Goal: Information Seeking & Learning: Learn about a topic

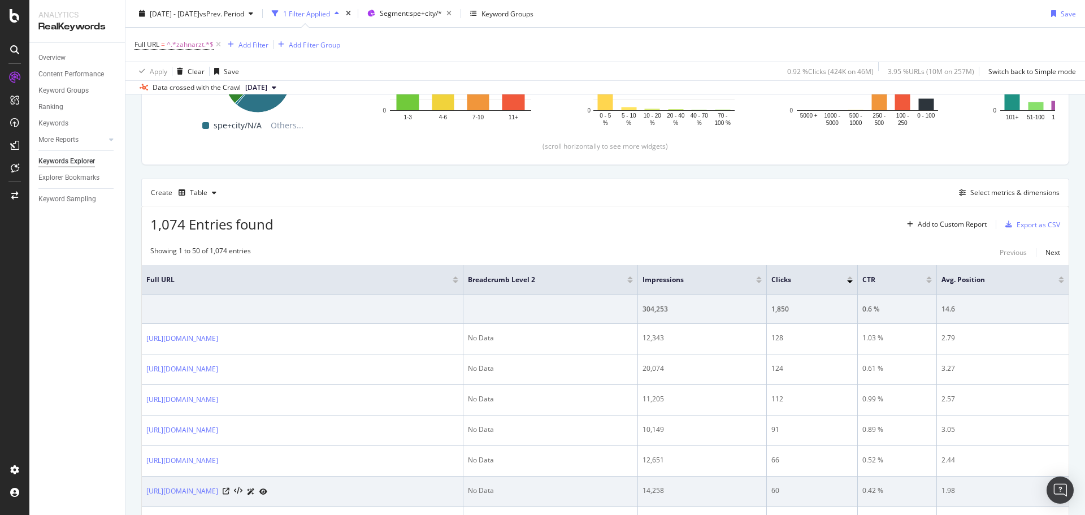
scroll to position [56, 0]
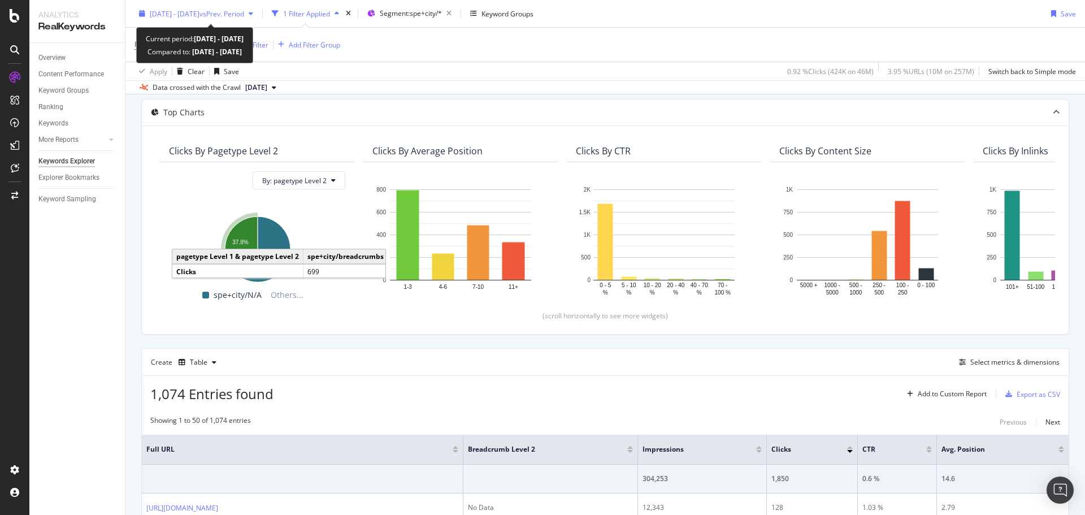
click at [199, 17] on span "2025 Jan. 1st - Sep. 15th" at bounding box center [175, 13] width 50 height 10
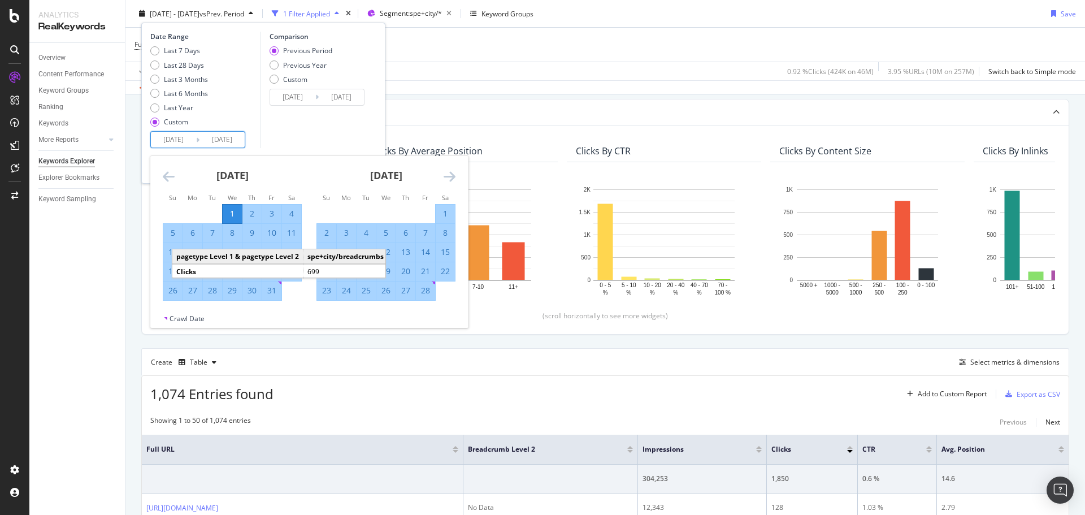
click at [185, 141] on input "2025/01/01" at bounding box center [173, 140] width 45 height 16
click at [452, 179] on icon "Move forward to switch to the next month." at bounding box center [449, 176] width 12 height 14
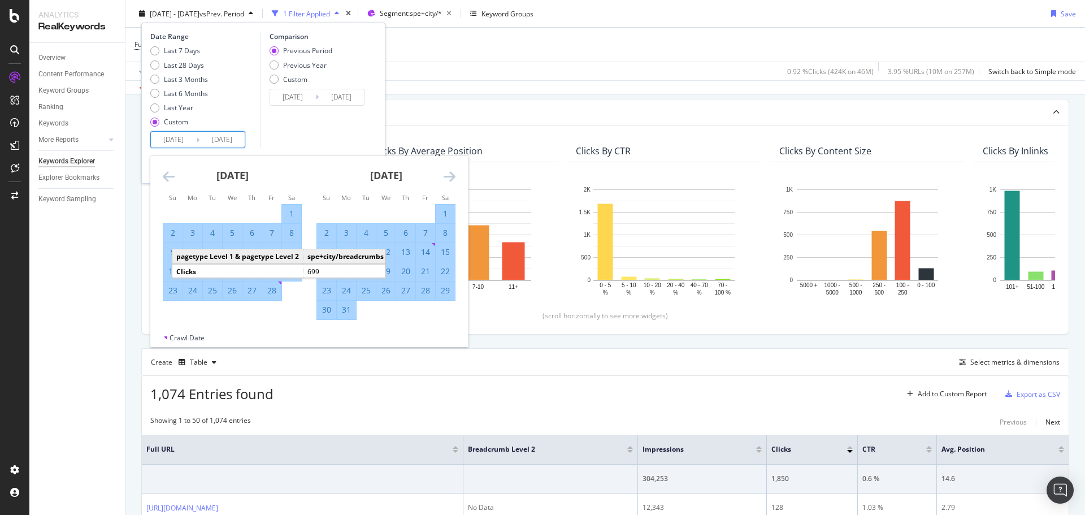
click at [452, 179] on icon "Move forward to switch to the next month." at bounding box center [449, 176] width 12 height 14
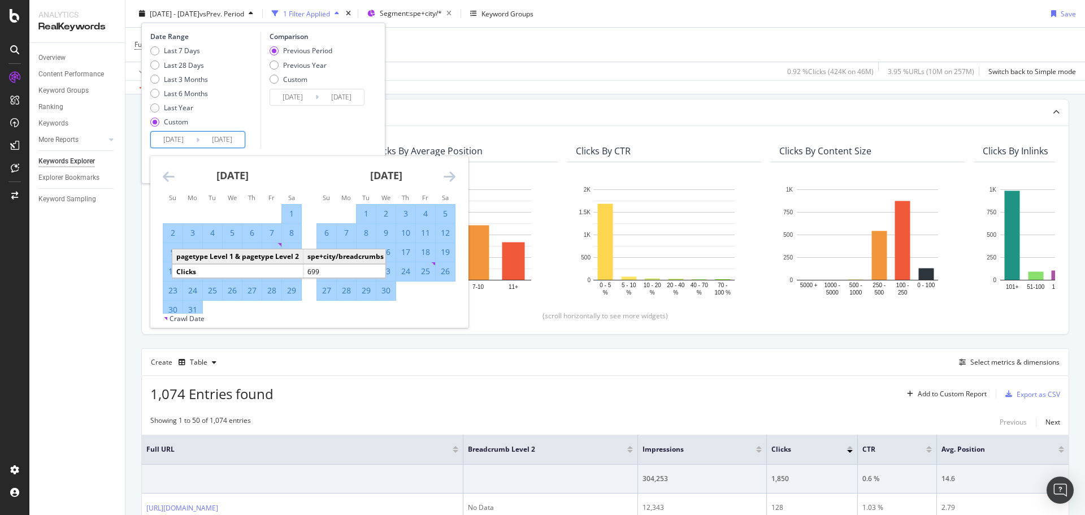
click at [452, 179] on icon "Move forward to switch to the next month." at bounding box center [449, 176] width 12 height 14
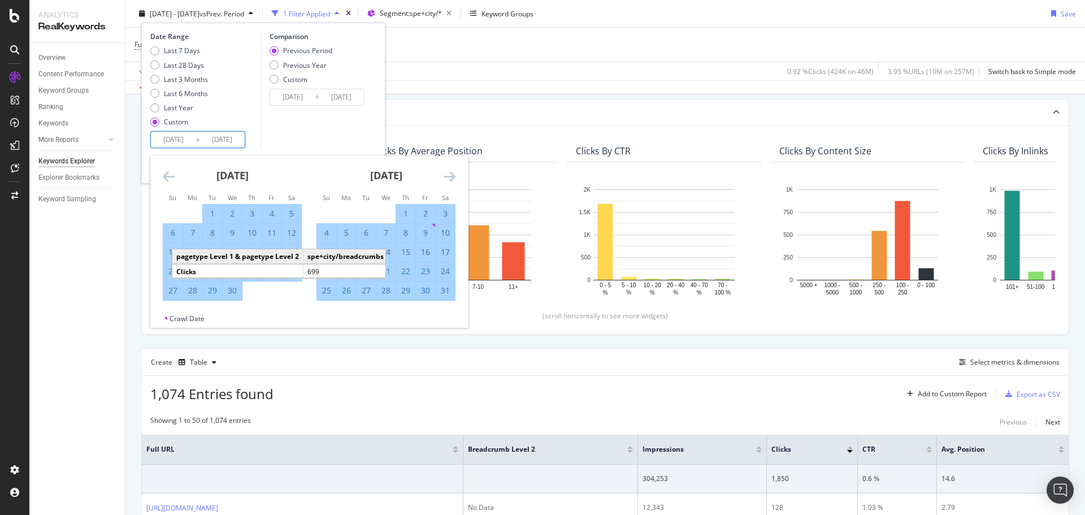
click at [452, 179] on icon "Move forward to switch to the next month." at bounding box center [449, 176] width 12 height 14
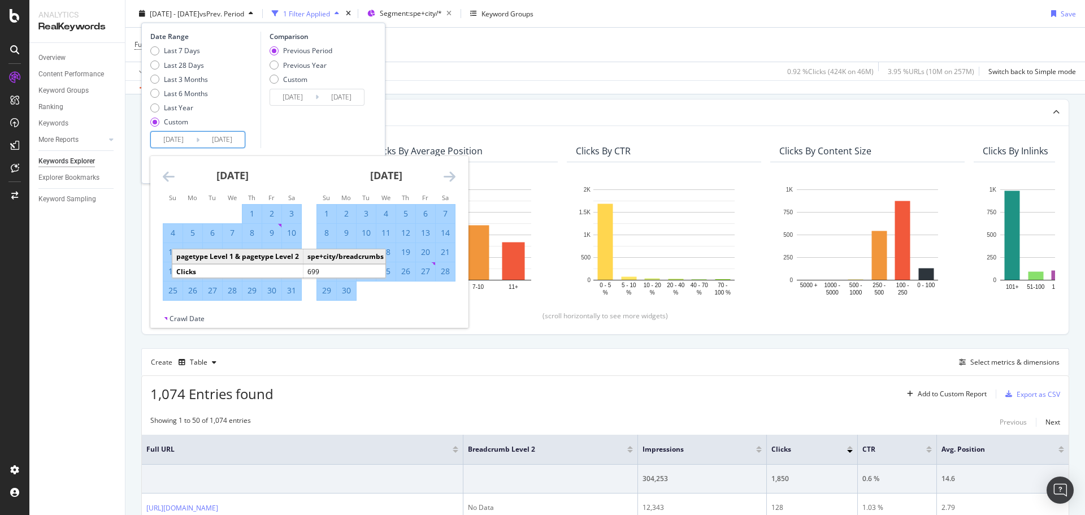
click at [452, 179] on icon "Move forward to switch to the next month." at bounding box center [449, 176] width 12 height 14
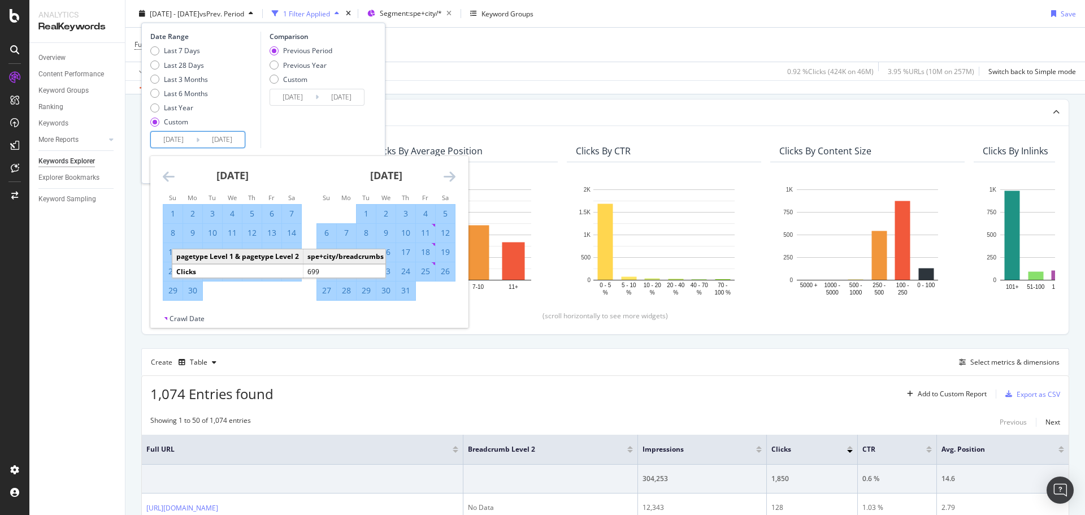
click at [452, 179] on icon "Move forward to switch to the next month." at bounding box center [449, 176] width 12 height 14
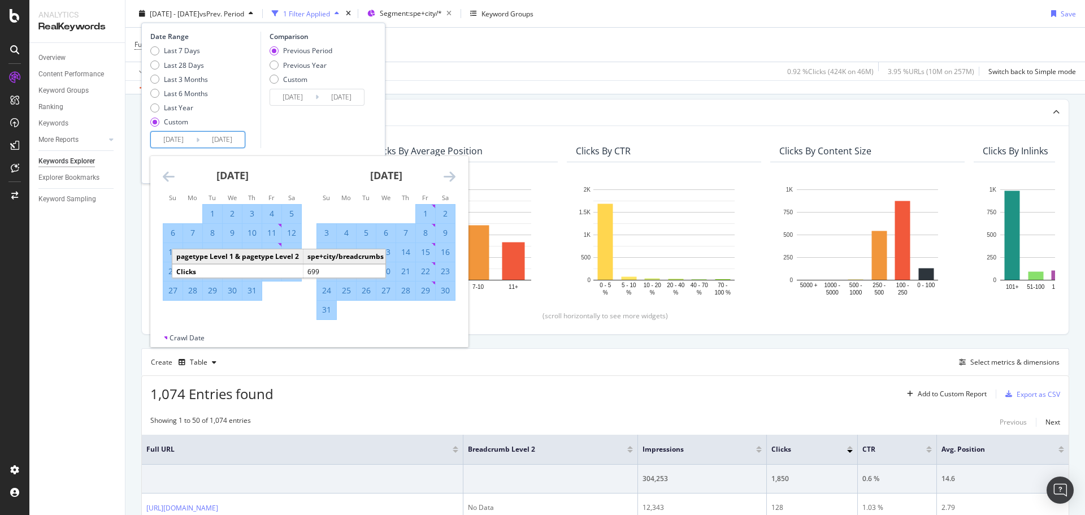
click at [452, 179] on icon "Move forward to switch to the next month." at bounding box center [449, 176] width 12 height 14
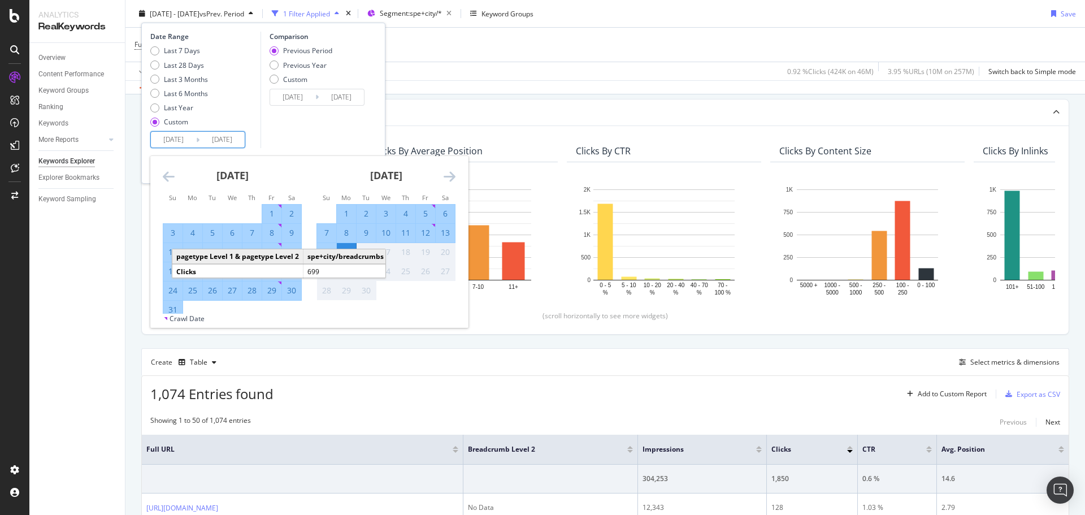
click at [174, 308] on div "31" at bounding box center [172, 309] width 19 height 11
type input "2025/08/31"
type input "2025/08/15"
type input "2025/08/30"
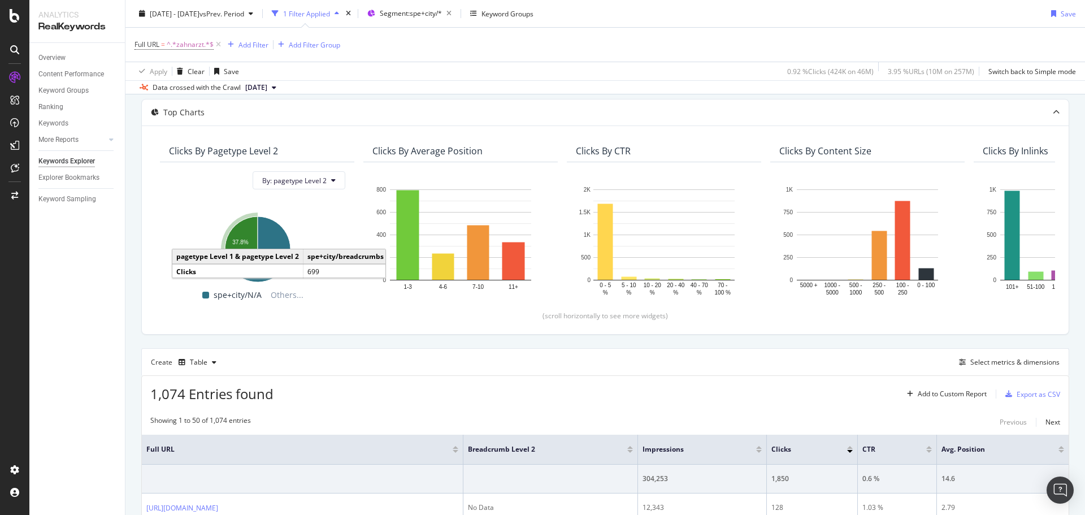
click at [519, 80] on div "Apply Clear Save 0.92 % Clicks ( 424K on 46M ) 3.95 % URLs ( 10M on 257M ) Swit…" at bounding box center [604, 71] width 959 height 19
click at [244, 16] on span "vs Prev. Period" at bounding box center [221, 13] width 45 height 10
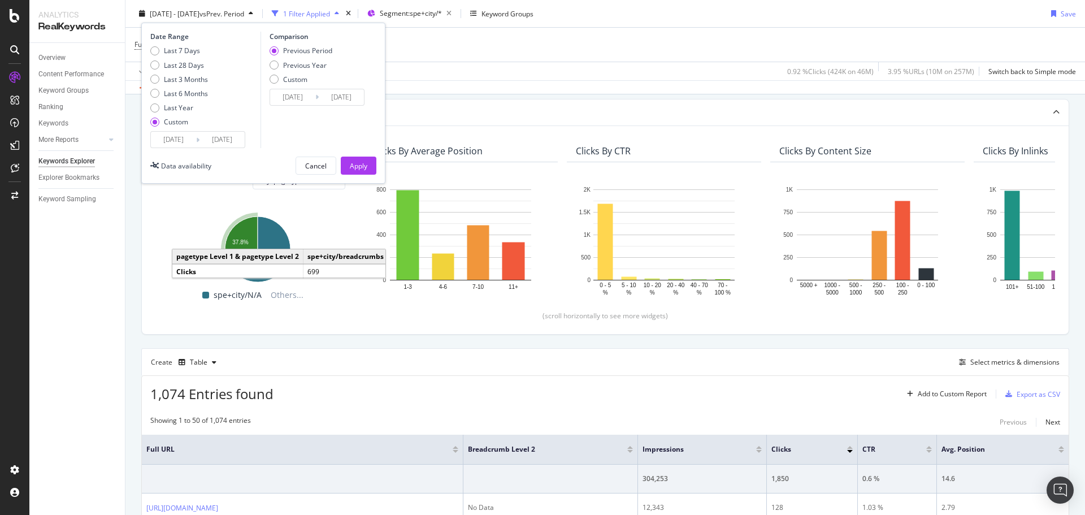
click at [202, 134] on input "2025/09/15" at bounding box center [221, 140] width 45 height 16
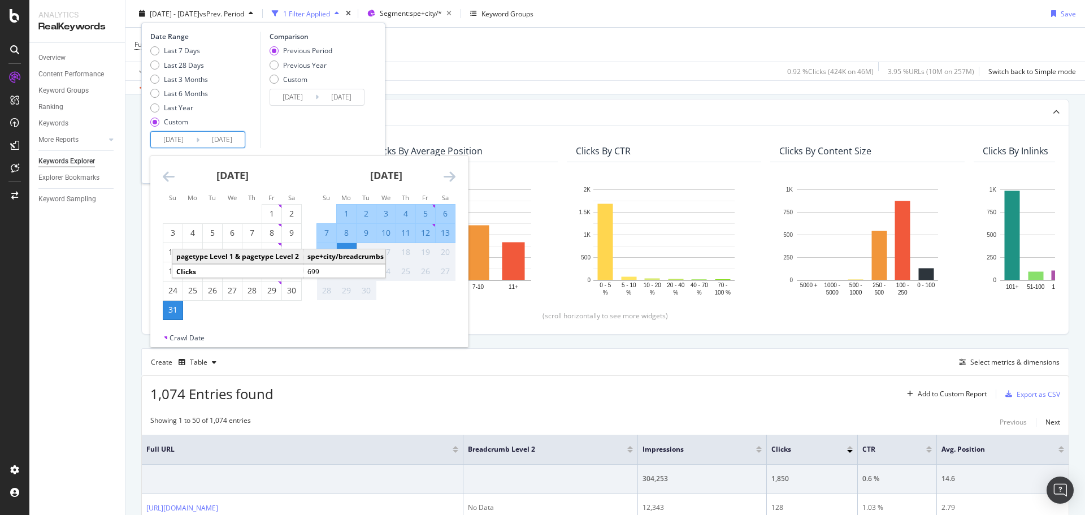
click at [173, 308] on div "31" at bounding box center [172, 309] width 19 height 11
type input "2025/08/31"
type input "2025/08/30"
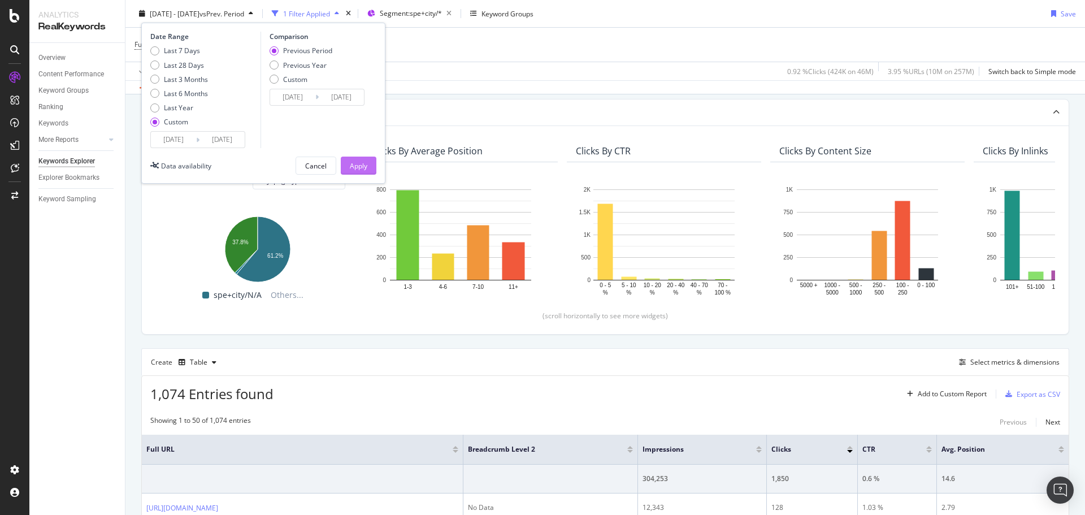
click at [350, 168] on div "Apply" at bounding box center [359, 165] width 18 height 10
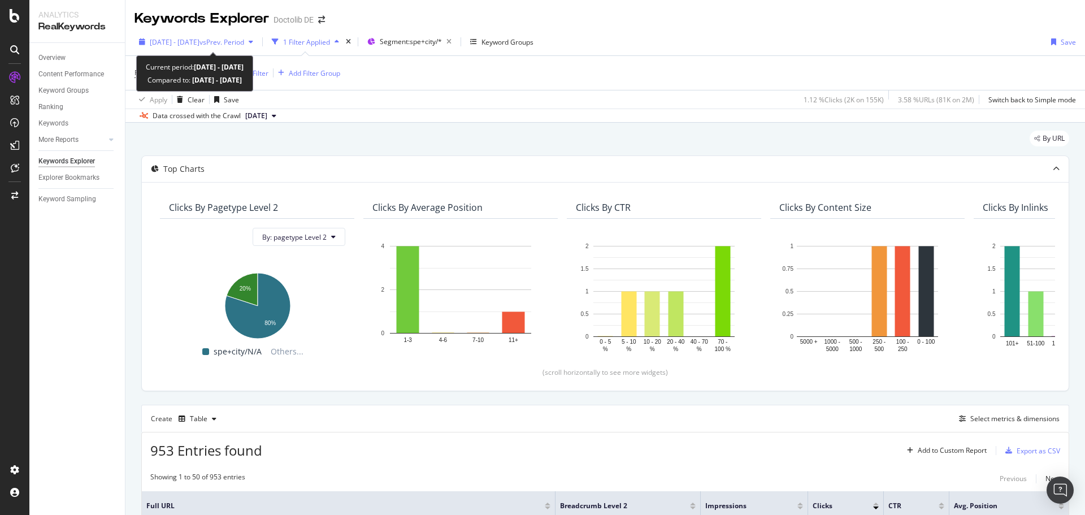
click at [253, 42] on icon "button" at bounding box center [251, 41] width 5 height 7
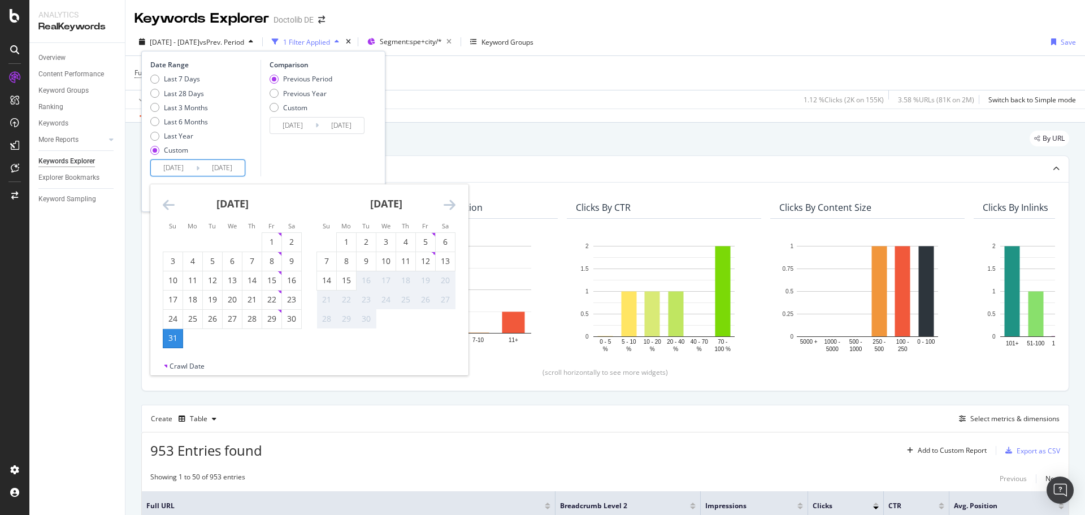
click at [166, 168] on input "2025/08/31" at bounding box center [173, 168] width 45 height 16
click at [168, 204] on icon "Move backward to switch to the previous month." at bounding box center [169, 205] width 12 height 14
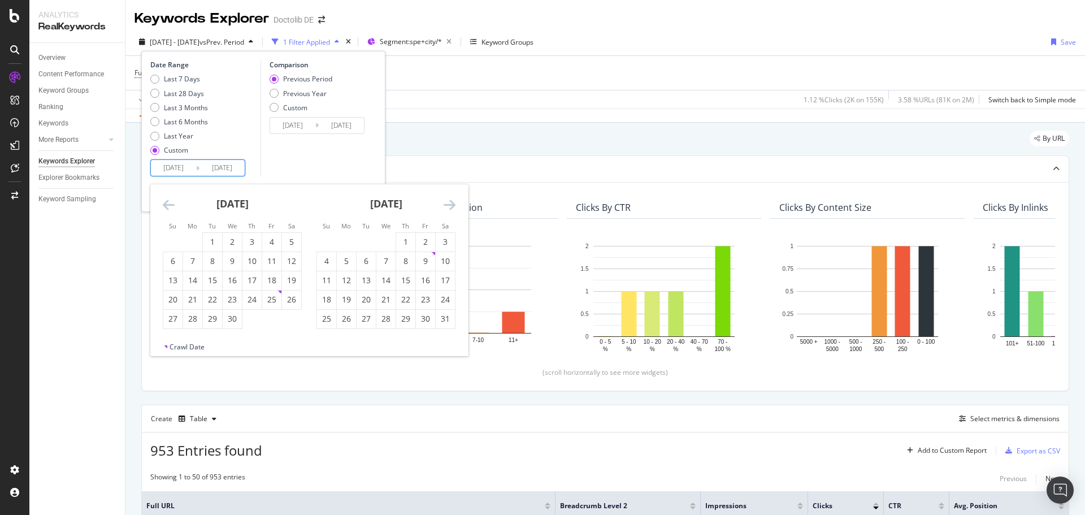
click at [168, 204] on icon "Move backward to switch to the previous month." at bounding box center [169, 205] width 12 height 14
click at [234, 245] on div "1" at bounding box center [232, 241] width 19 height 11
type input "2025/01/01"
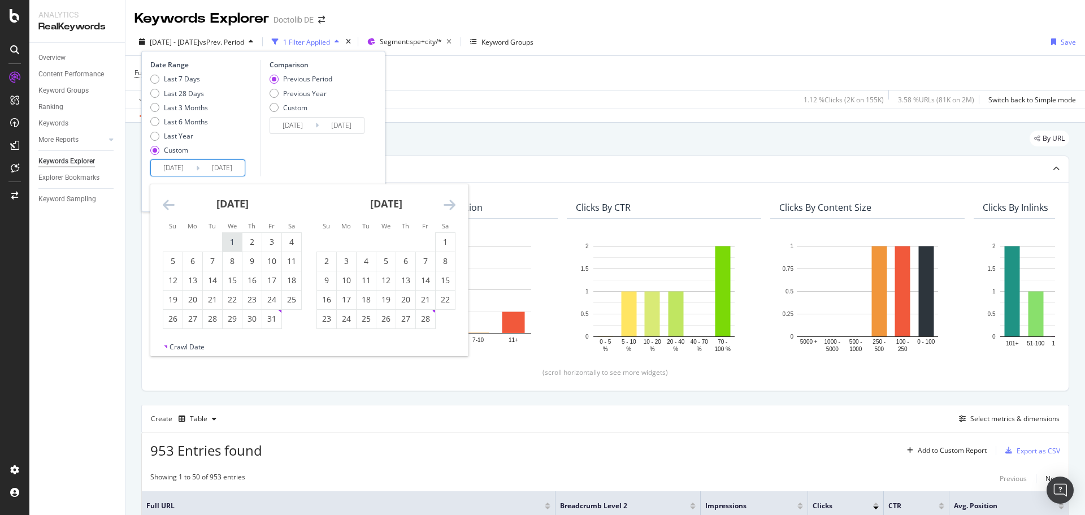
type input "2024/05/02"
type input "2024/12/31"
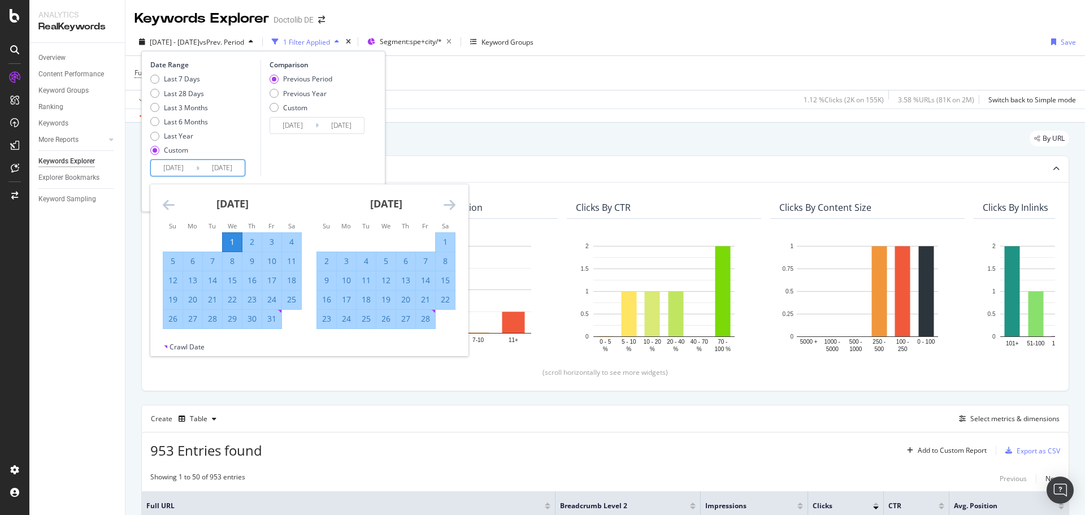
click at [347, 153] on div "Comparison Previous Period Previous Year Custom 2024/05/02 Navigate forward to …" at bounding box center [313, 118] width 107 height 116
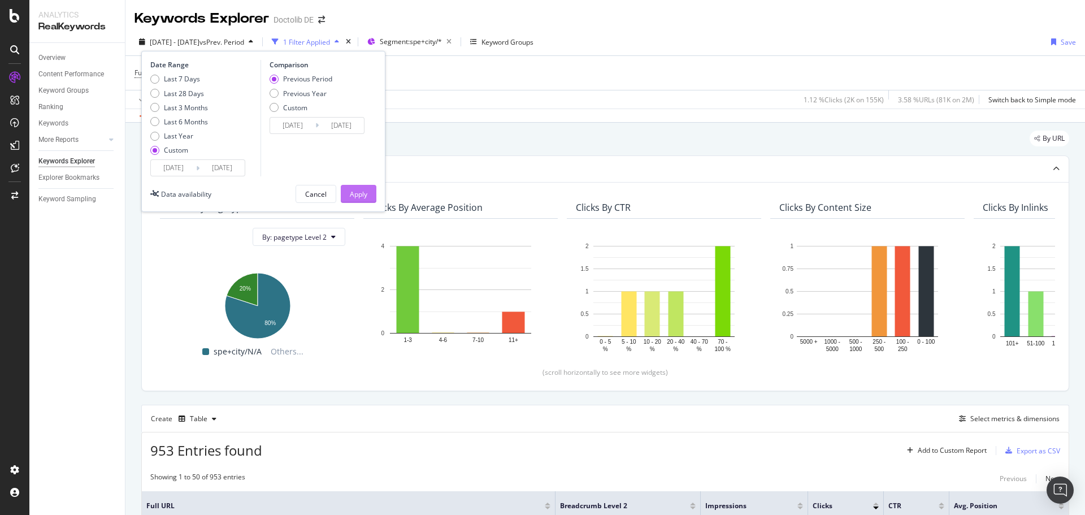
click at [360, 195] on div "Apply" at bounding box center [359, 194] width 18 height 10
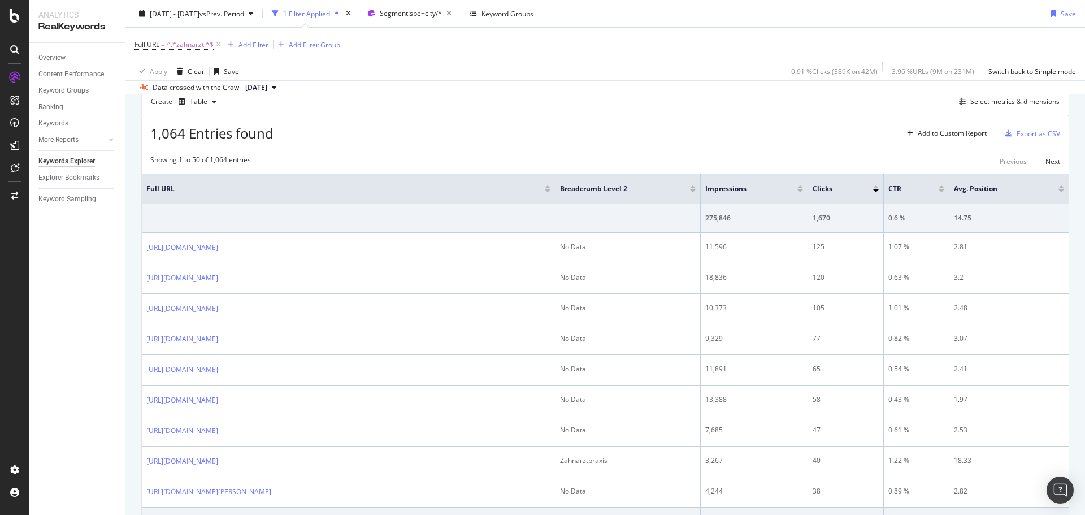
scroll to position [169, 0]
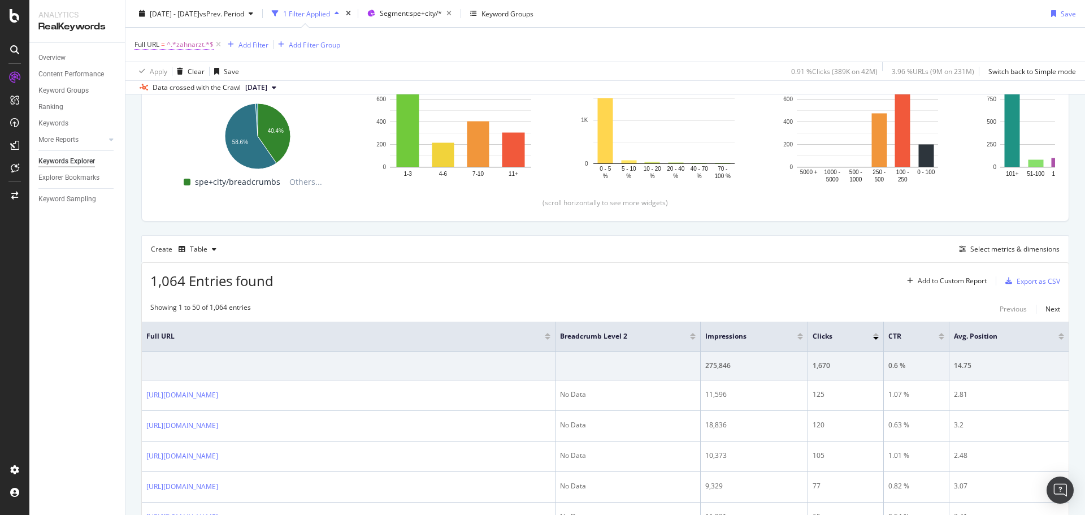
click at [188, 44] on span "^.*zahnarzt.*$" at bounding box center [190, 45] width 47 height 16
type input "hautarzt"
click at [255, 118] on div "Apply" at bounding box center [260, 116] width 18 height 10
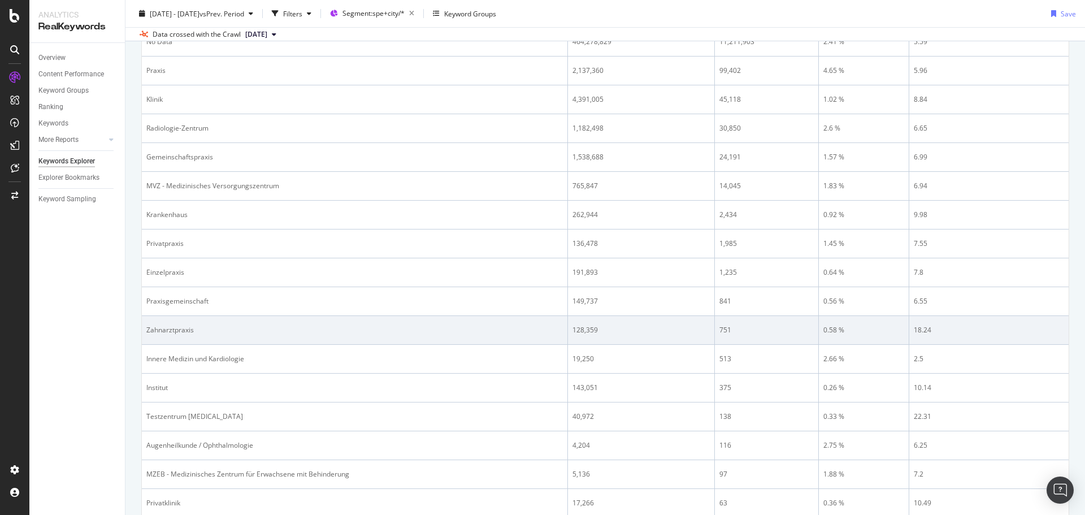
scroll to position [452, 0]
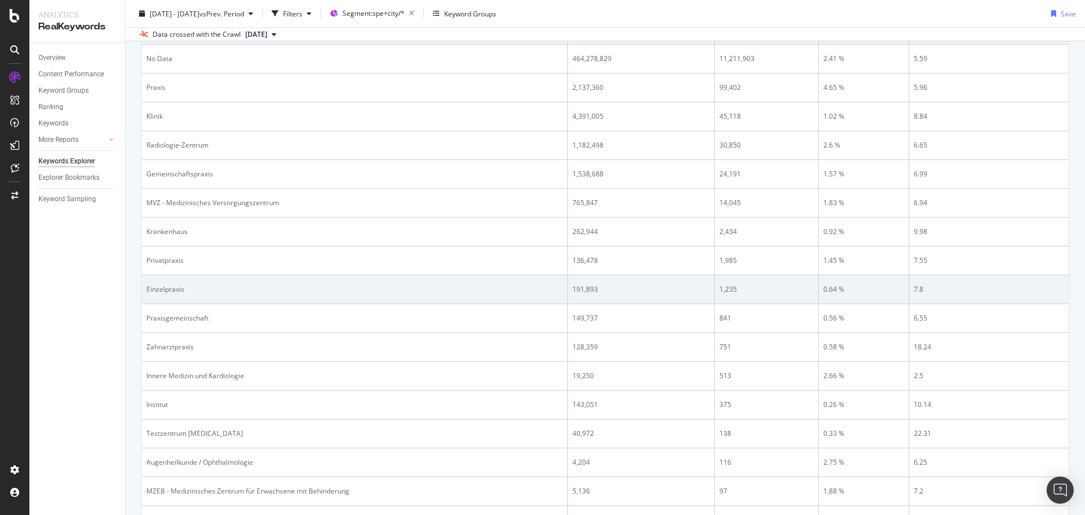
click at [465, 298] on td "Einzelpraxis" at bounding box center [355, 289] width 426 height 29
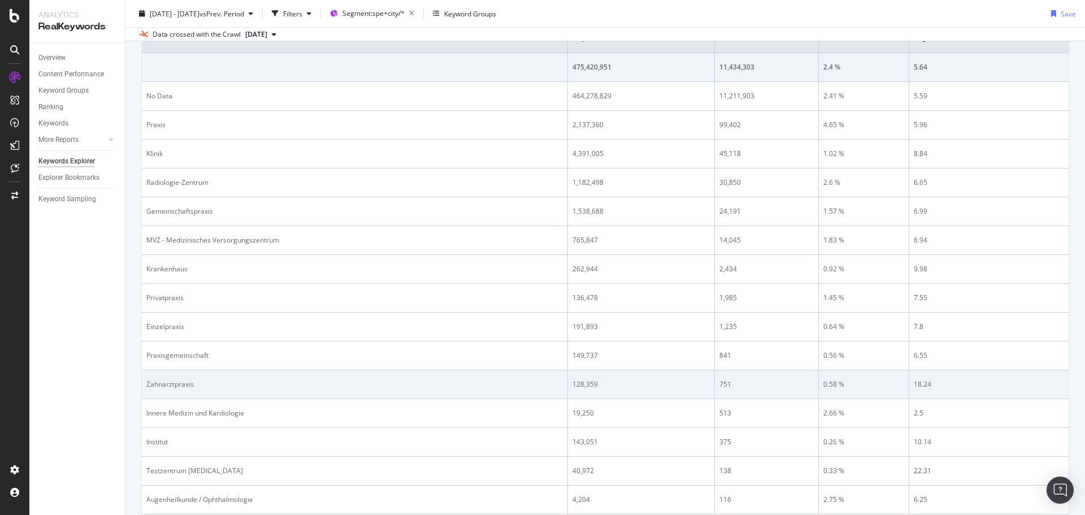
scroll to position [395, 0]
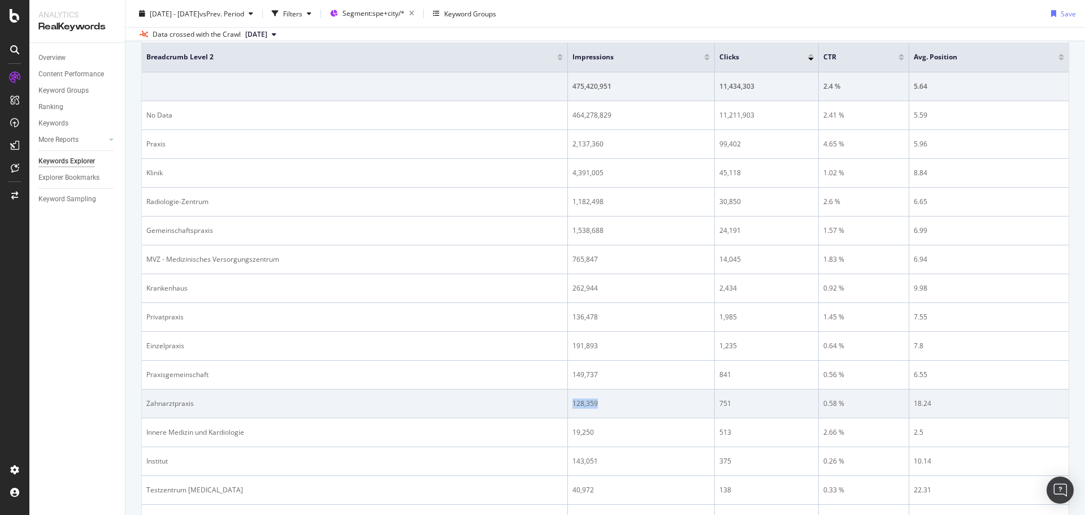
drag, startPoint x: 612, startPoint y: 404, endPoint x: 567, endPoint y: 403, distance: 45.2
click at [567, 403] on tr "Zahnarztpraxis 128,359 751 0.58 % 18.24" at bounding box center [605, 403] width 926 height 29
